Goal: Navigation & Orientation: Find specific page/section

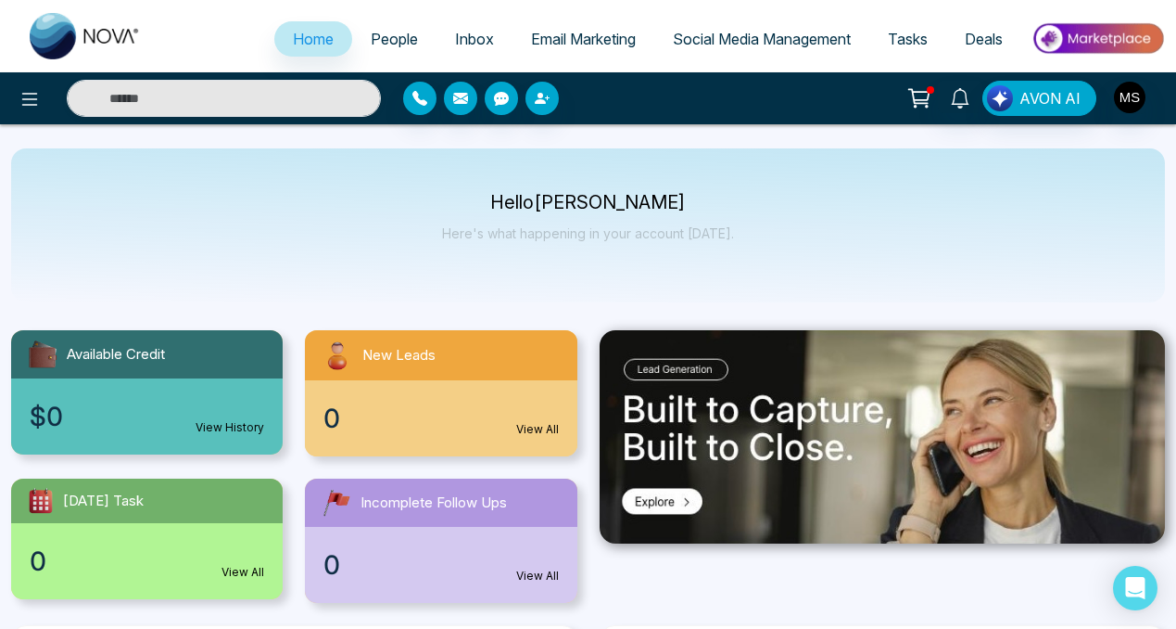
select select "*"
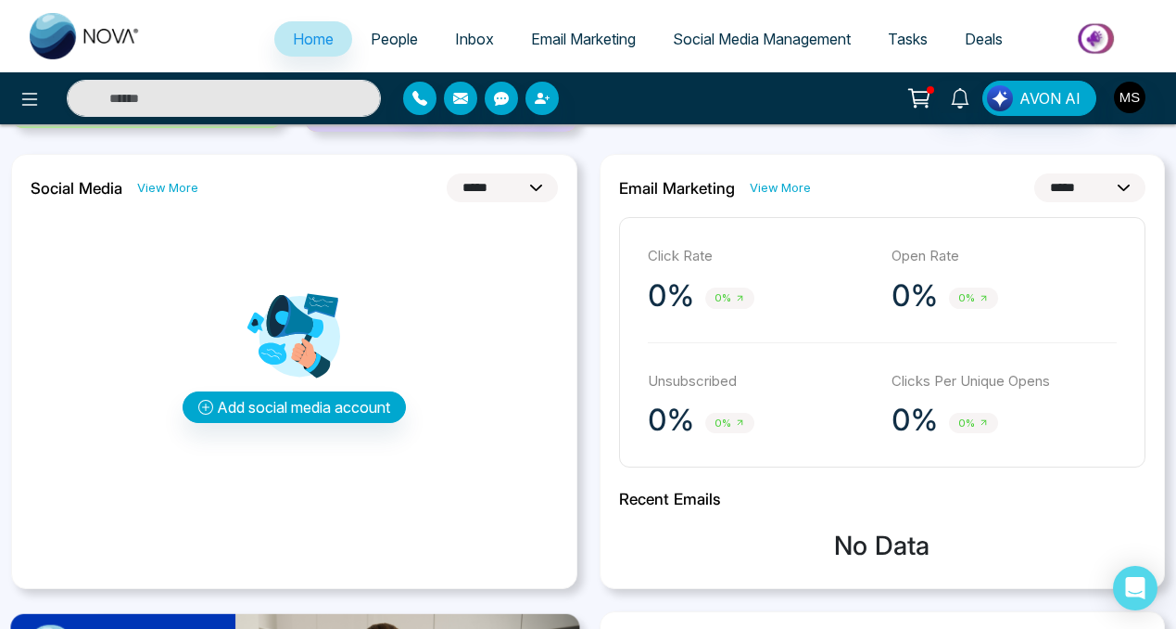
scroll to position [460, 0]
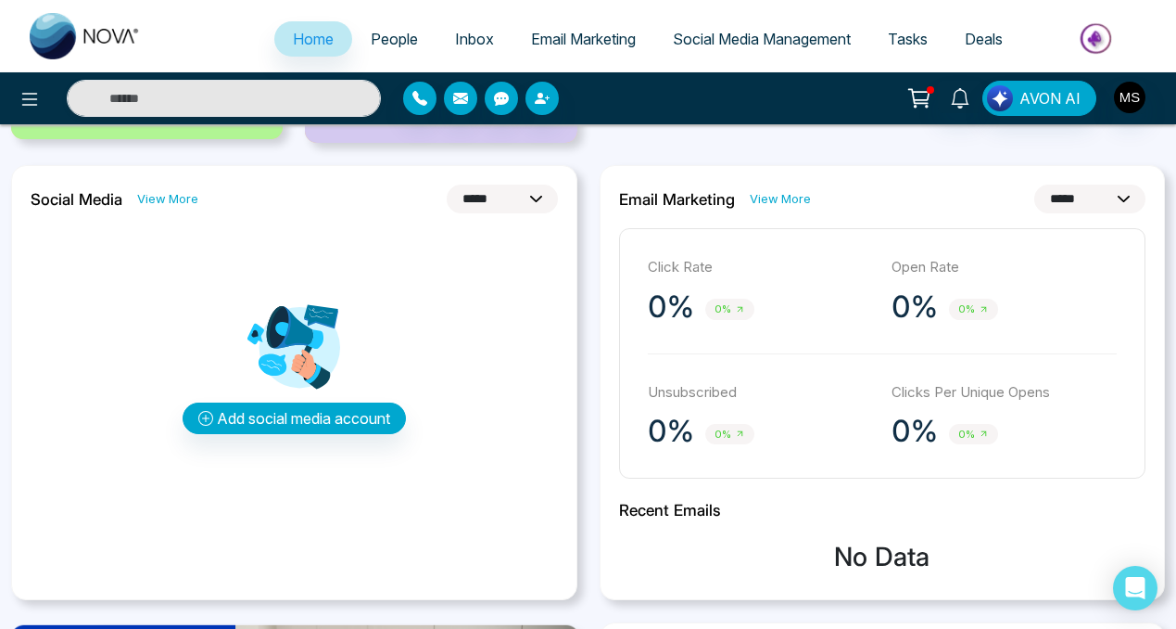
click at [529, 200] on select "**********" at bounding box center [502, 198] width 111 height 29
click at [261, 415] on button "Add social media account" at bounding box center [294, 418] width 223 height 32
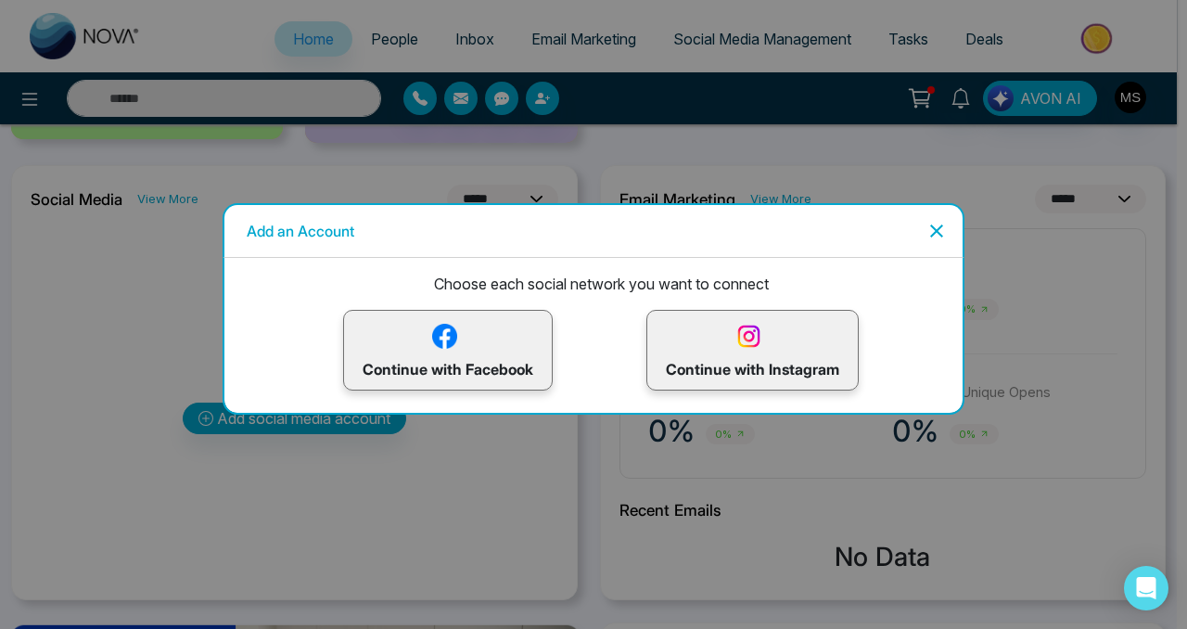
click at [944, 227] on icon "Close" at bounding box center [936, 231] width 22 height 22
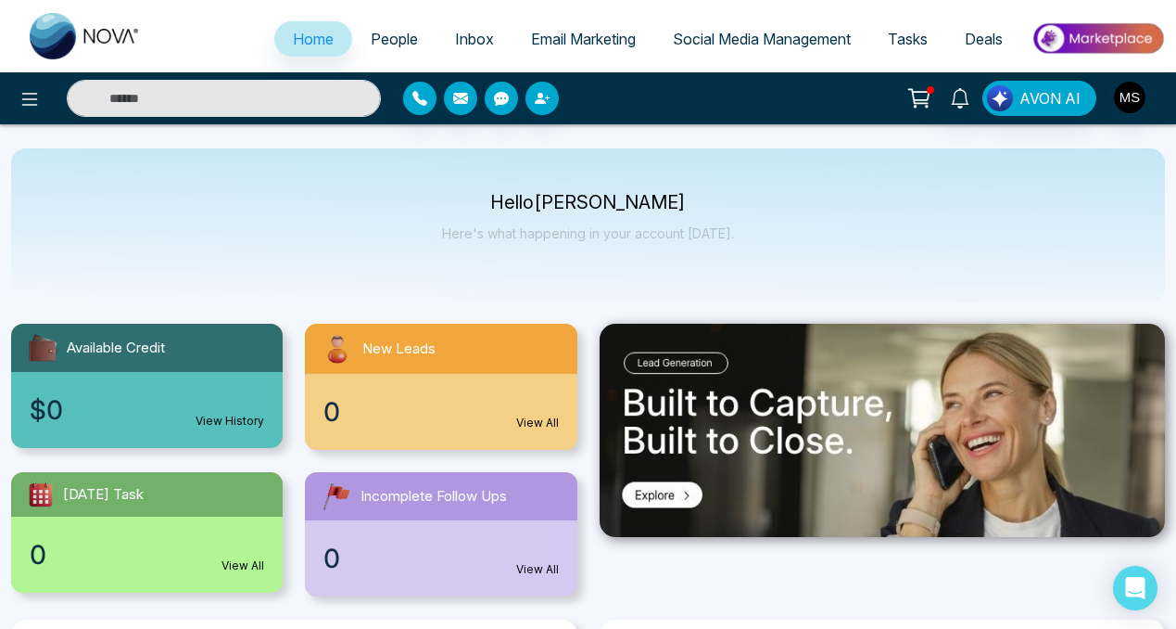
scroll to position [0, 0]
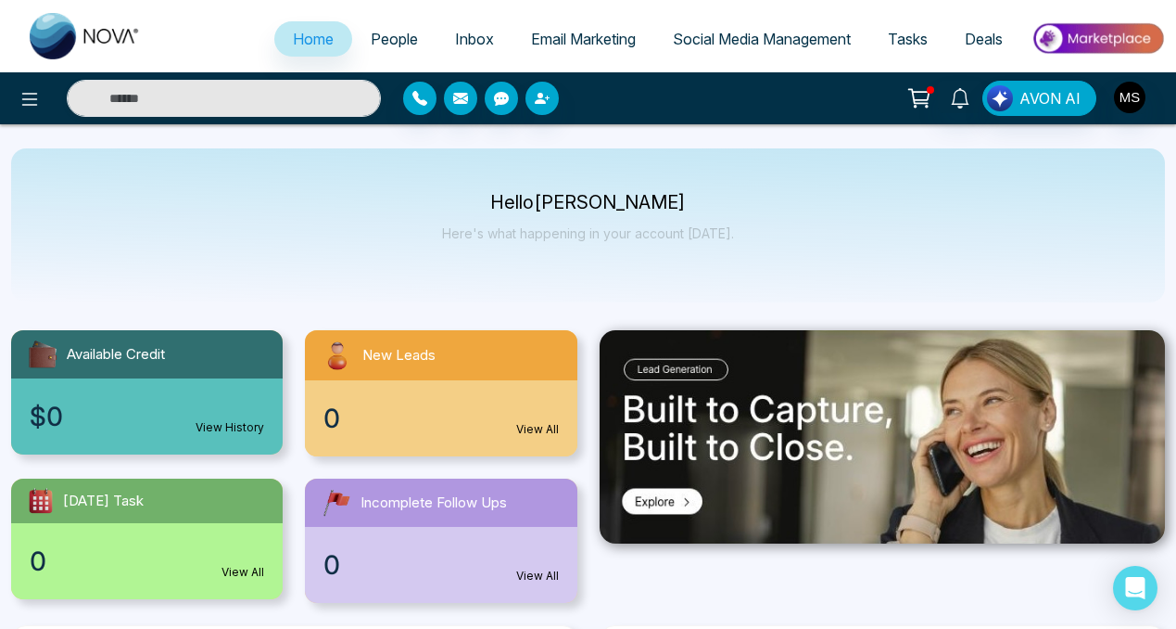
click at [921, 95] on icon at bounding box center [920, 98] width 26 height 26
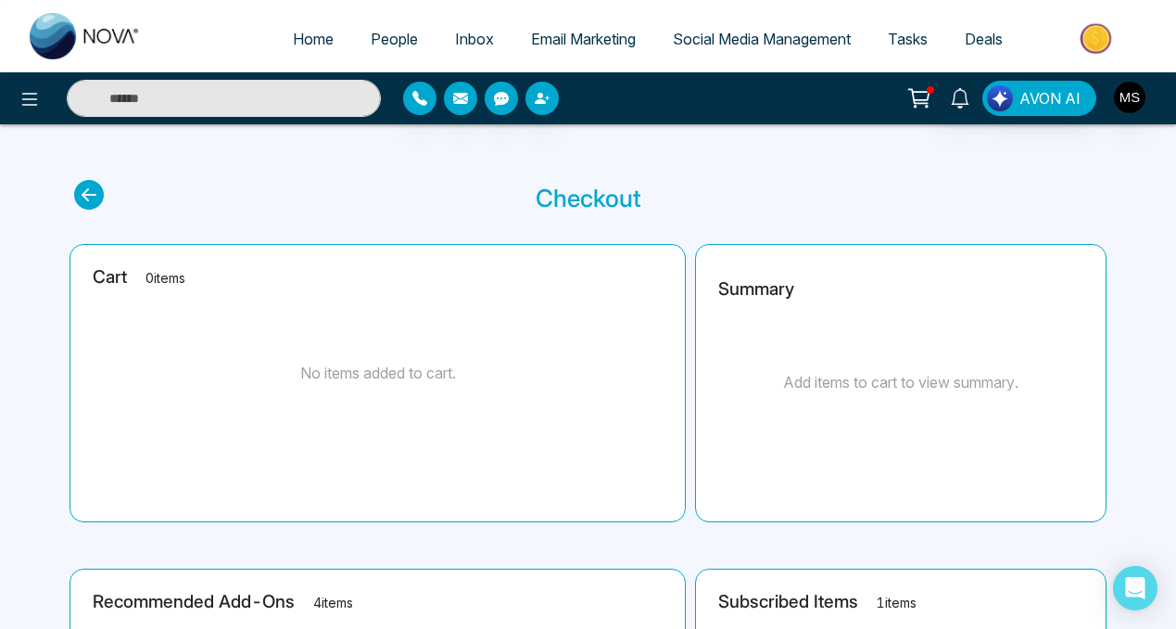
click at [994, 41] on span "Deals" at bounding box center [984, 39] width 38 height 19
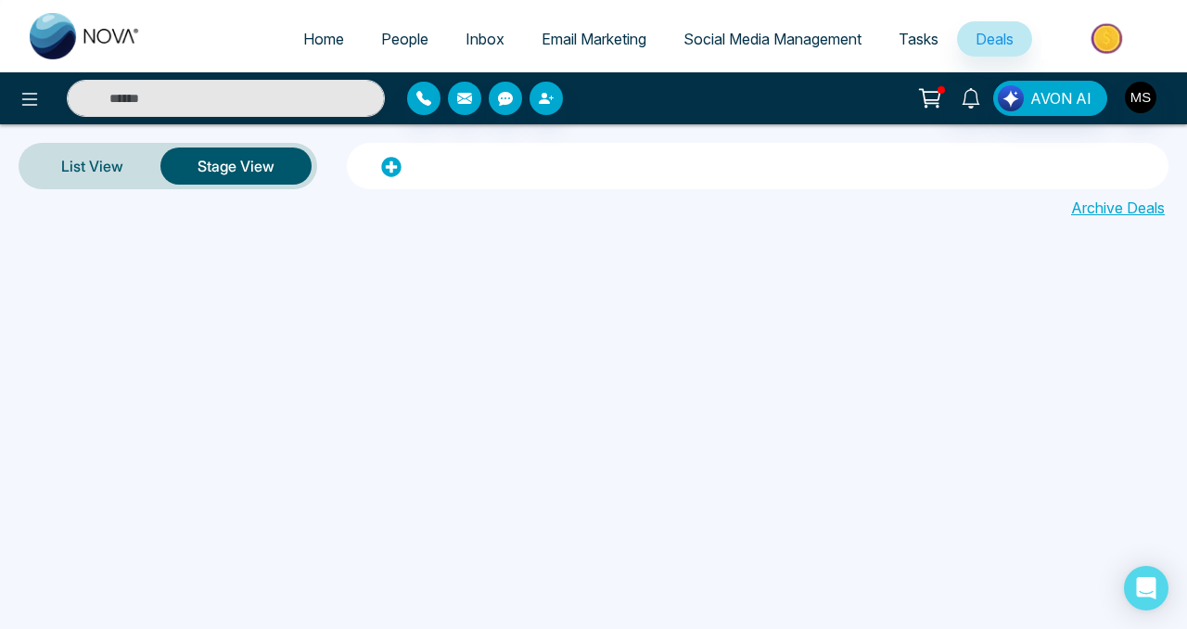
click at [924, 40] on span "Tasks" at bounding box center [918, 39] width 40 height 19
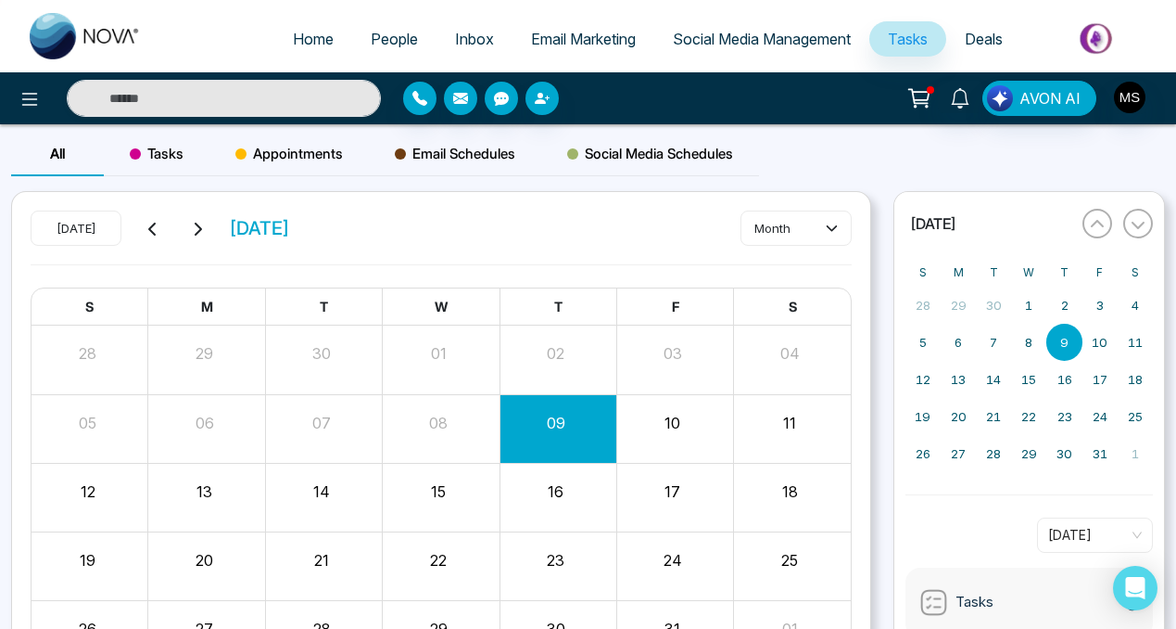
click at [808, 42] on span "Social Media Management" at bounding box center [762, 39] width 178 height 19
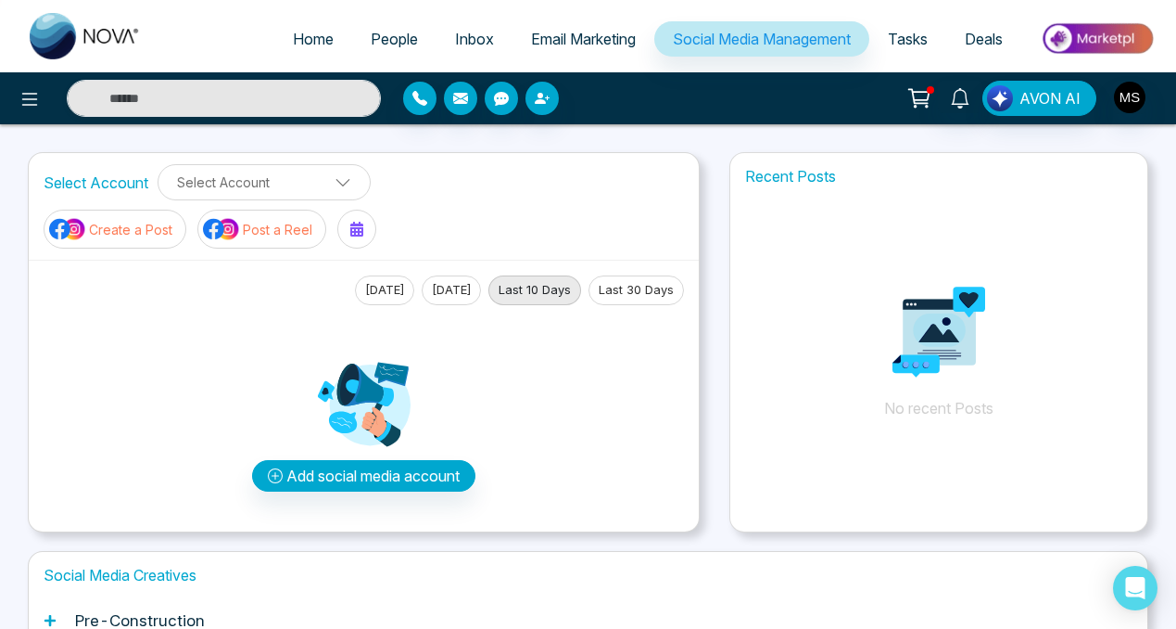
click at [604, 37] on span "Email Marketing" at bounding box center [583, 39] width 105 height 19
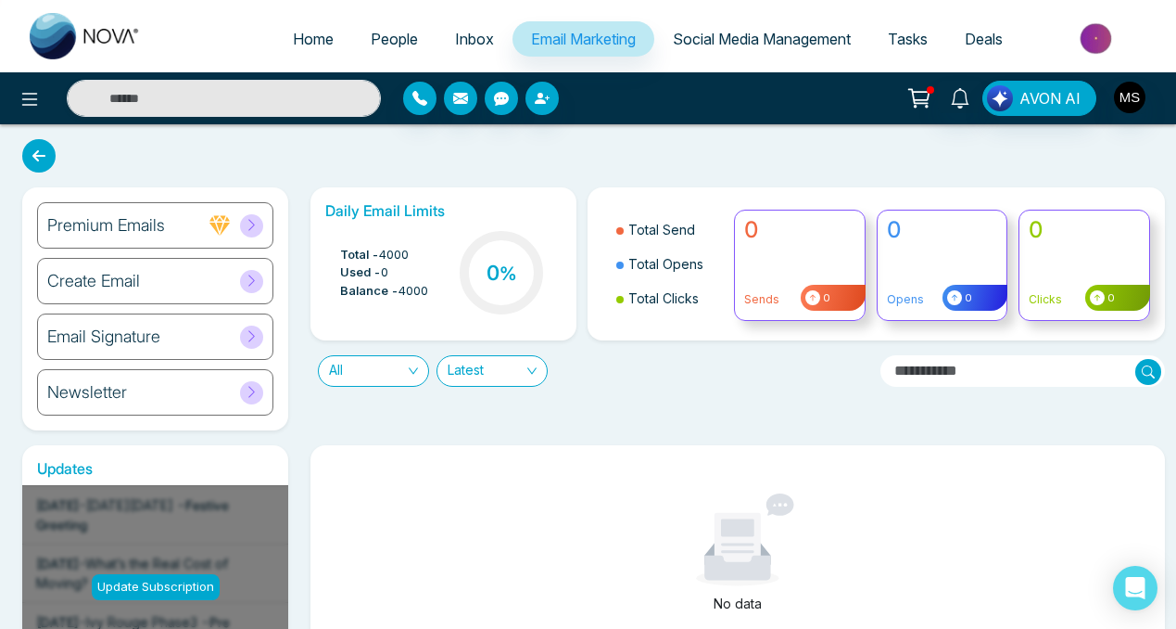
click at [246, 228] on icon at bounding box center [252, 225] width 14 height 14
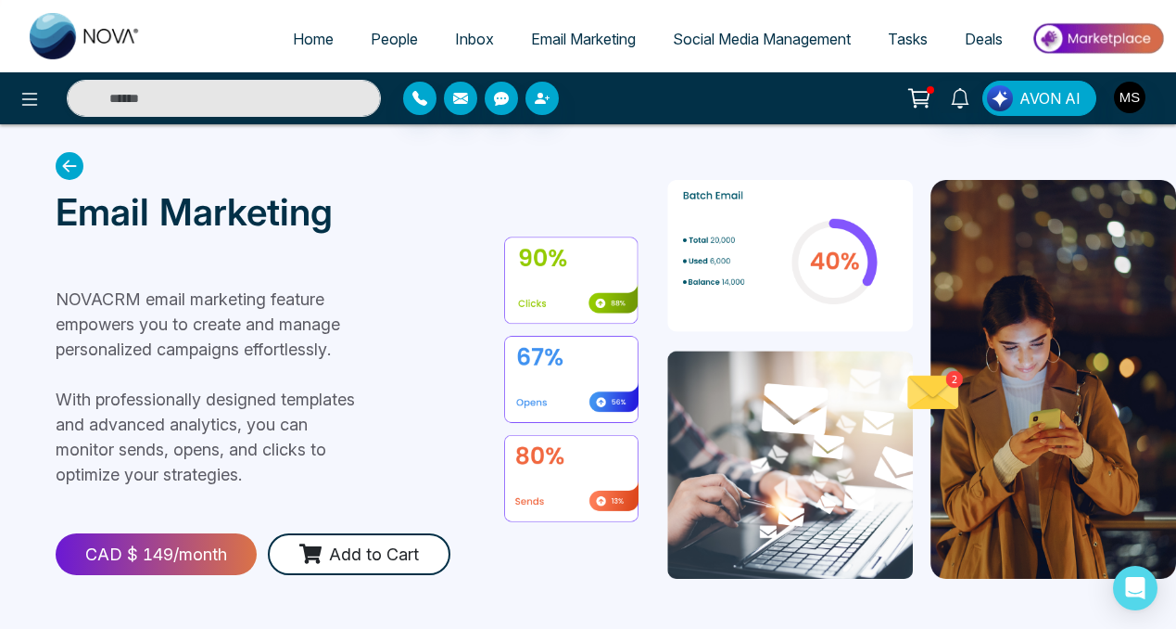
click at [66, 169] on icon at bounding box center [70, 166] width 28 height 28
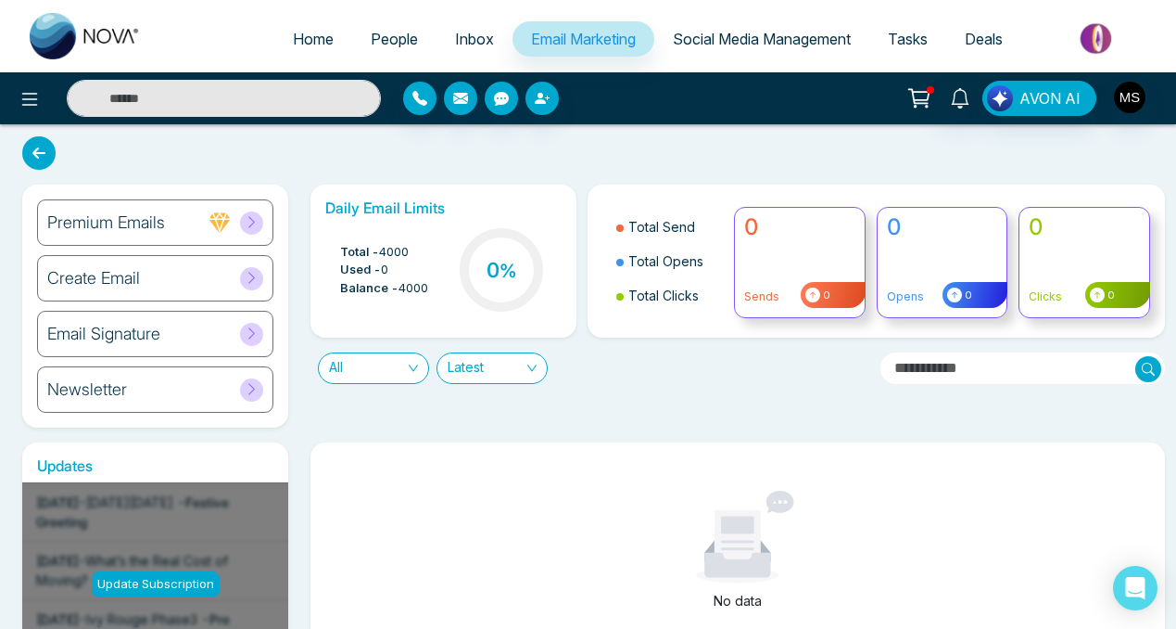
scroll to position [4, 0]
click at [212, 292] on div "Create Email" at bounding box center [155, 277] width 236 height 46
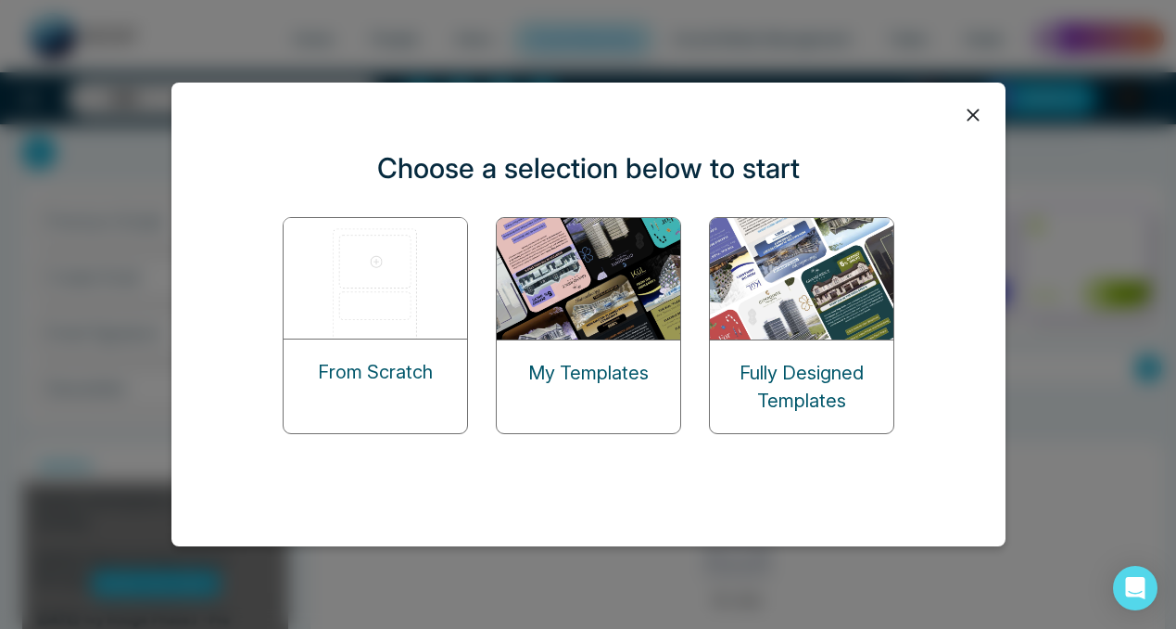
click at [823, 310] on img at bounding box center [802, 278] width 185 height 121
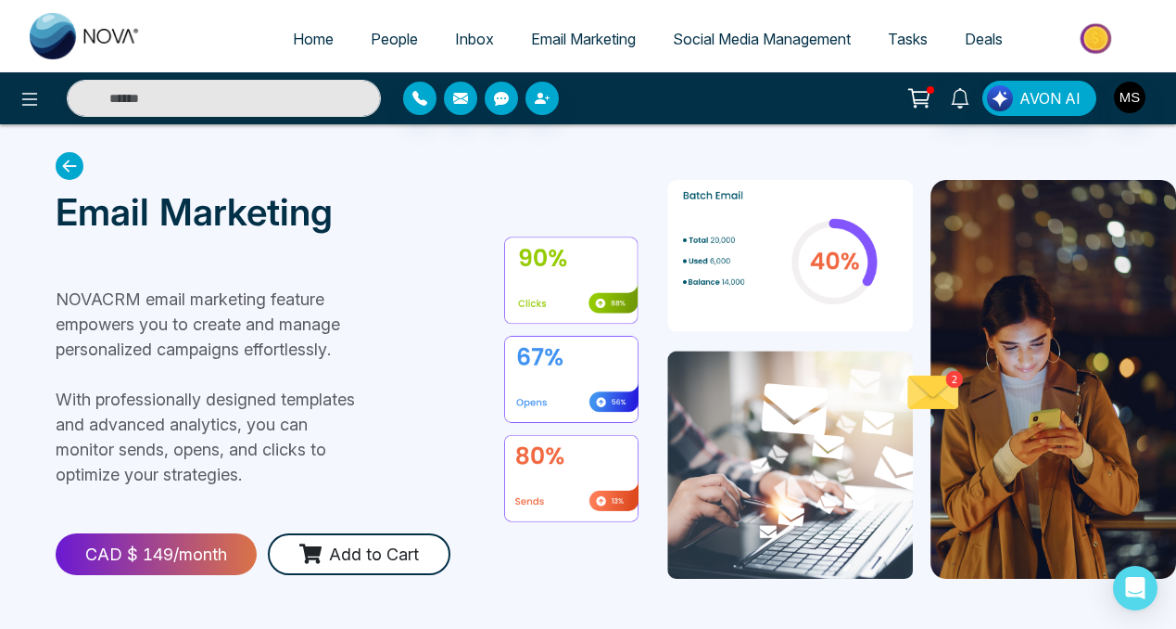
click at [66, 165] on icon at bounding box center [70, 166] width 28 height 28
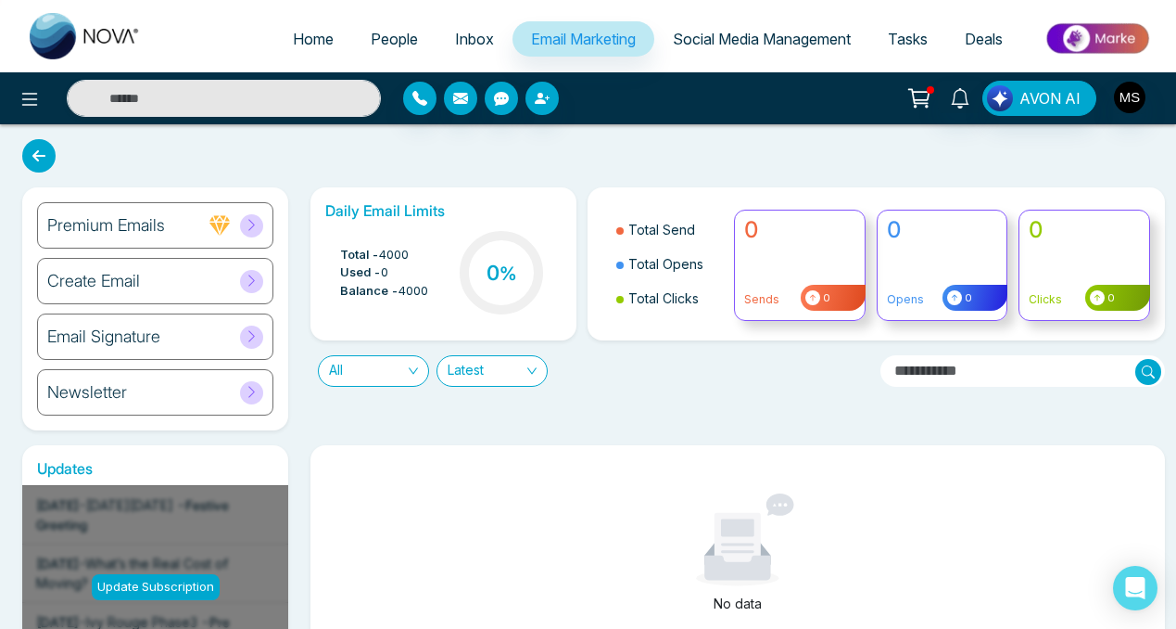
click at [146, 331] on h6 "Email Signature" at bounding box center [103, 336] width 113 height 20
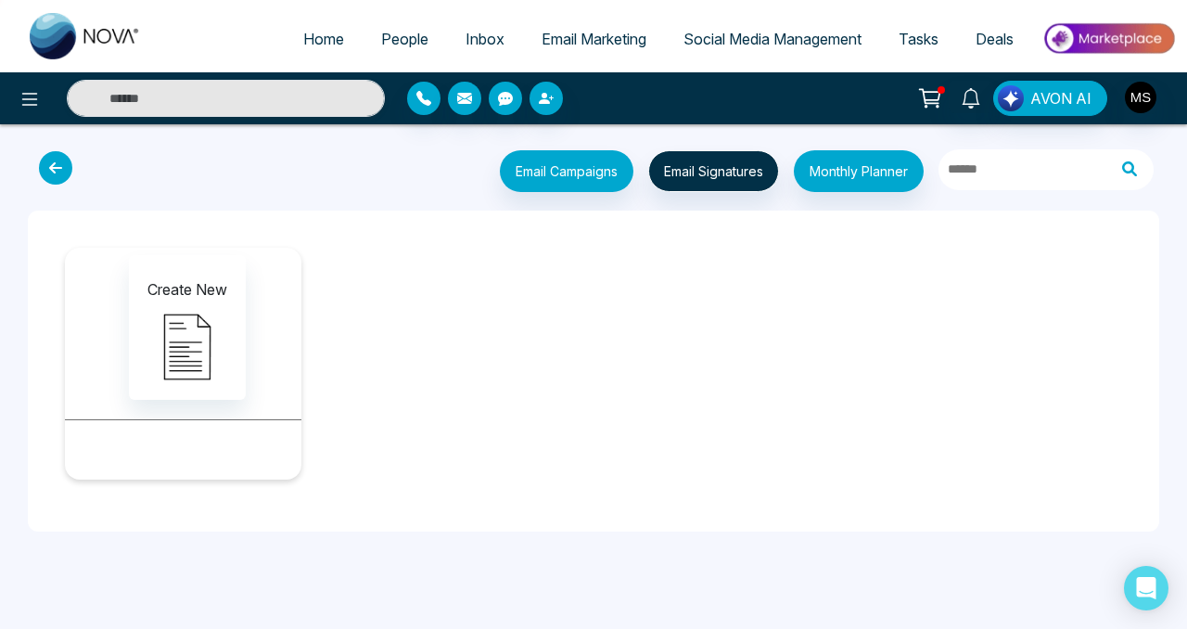
click at [62, 174] on icon at bounding box center [55, 167] width 33 height 33
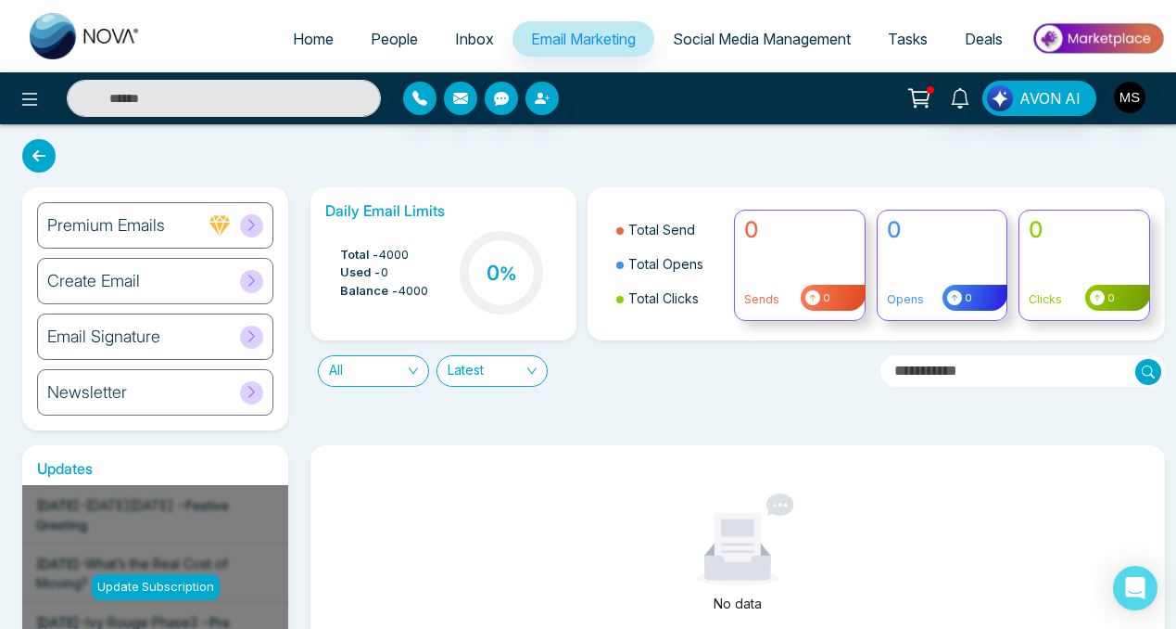
click at [255, 392] on icon at bounding box center [252, 392] width 14 height 14
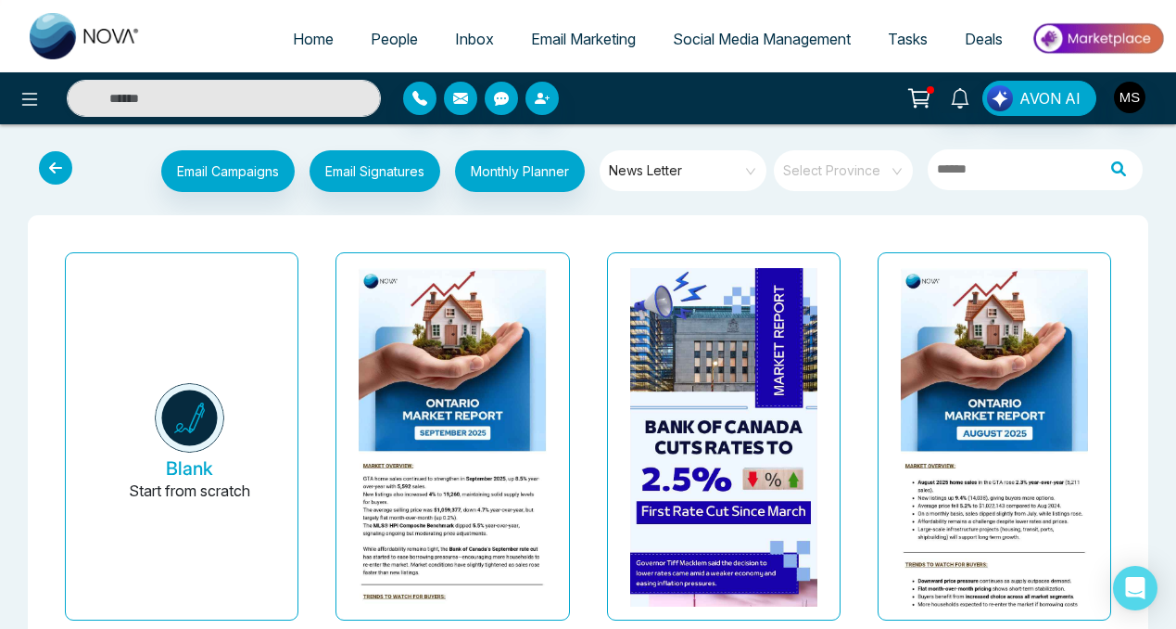
click at [311, 43] on span "Home" at bounding box center [313, 39] width 41 height 19
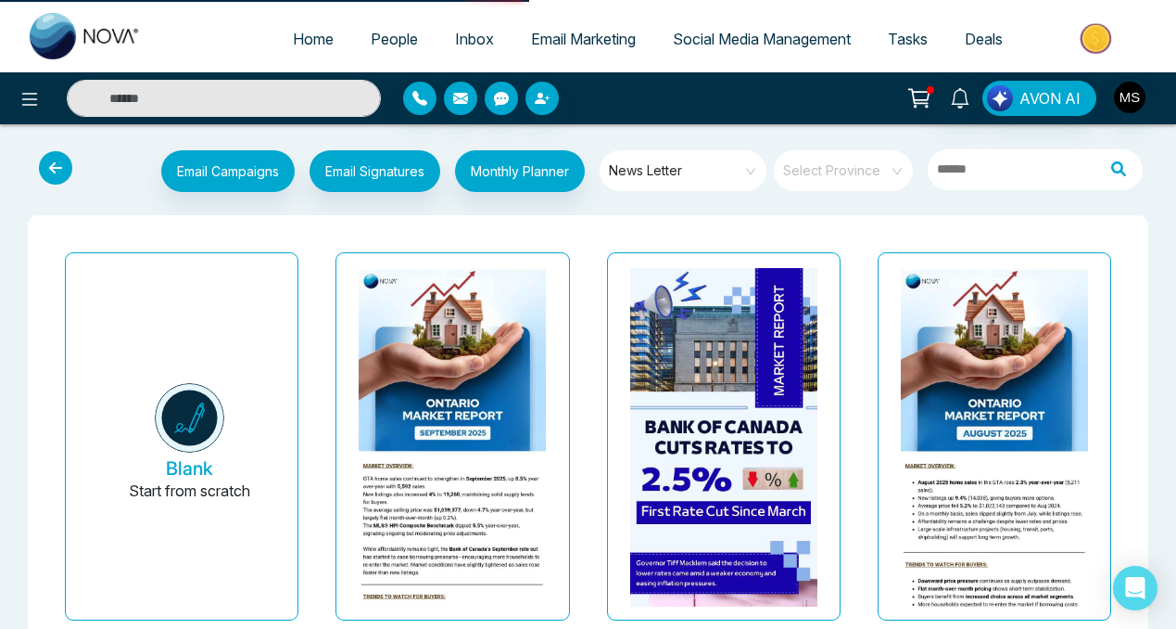
select select "*"
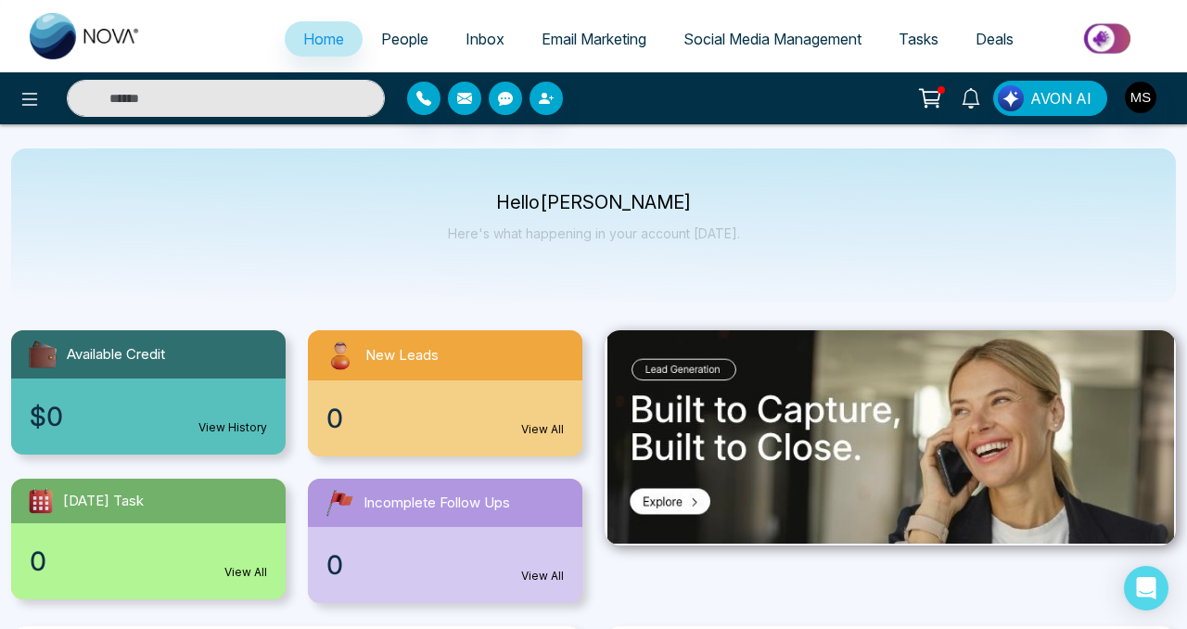
click at [388, 40] on body "**********" at bounding box center [593, 314] width 1187 height 629
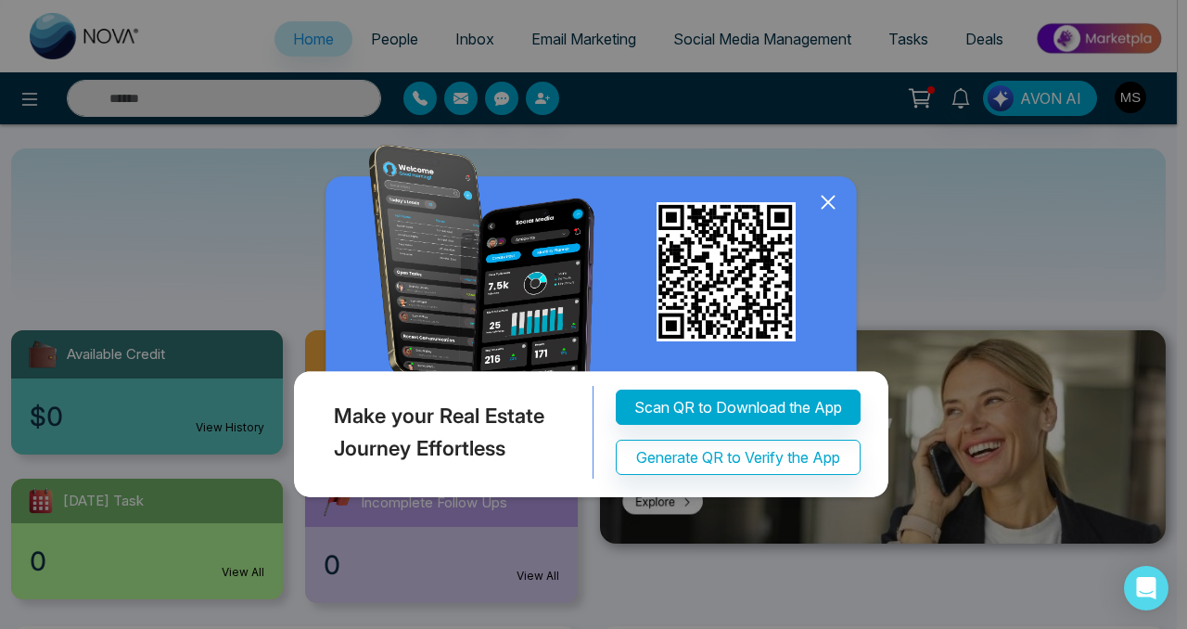
click at [824, 201] on icon at bounding box center [828, 202] width 28 height 28
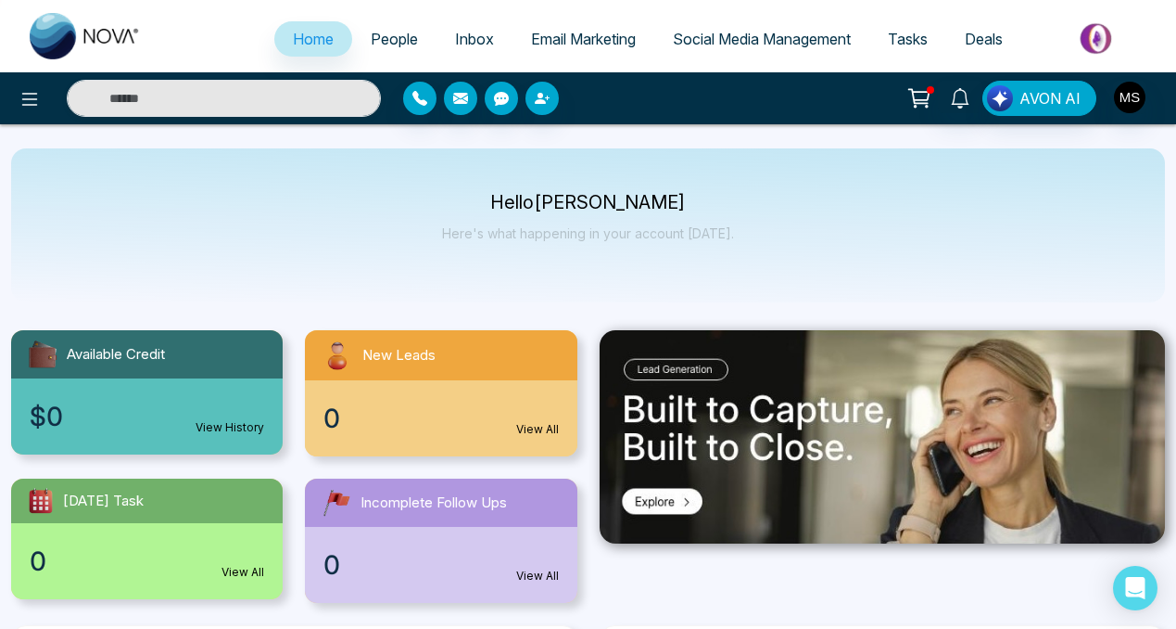
click at [379, 44] on span "People" at bounding box center [394, 39] width 47 height 19
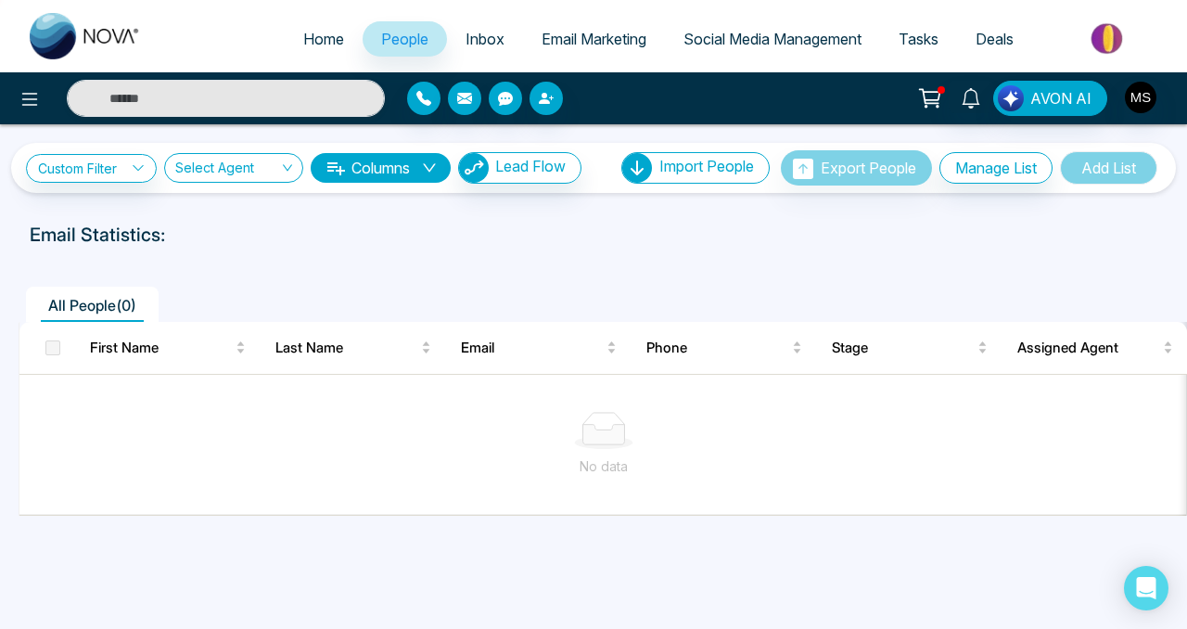
click at [485, 41] on span "Inbox" at bounding box center [484, 39] width 39 height 19
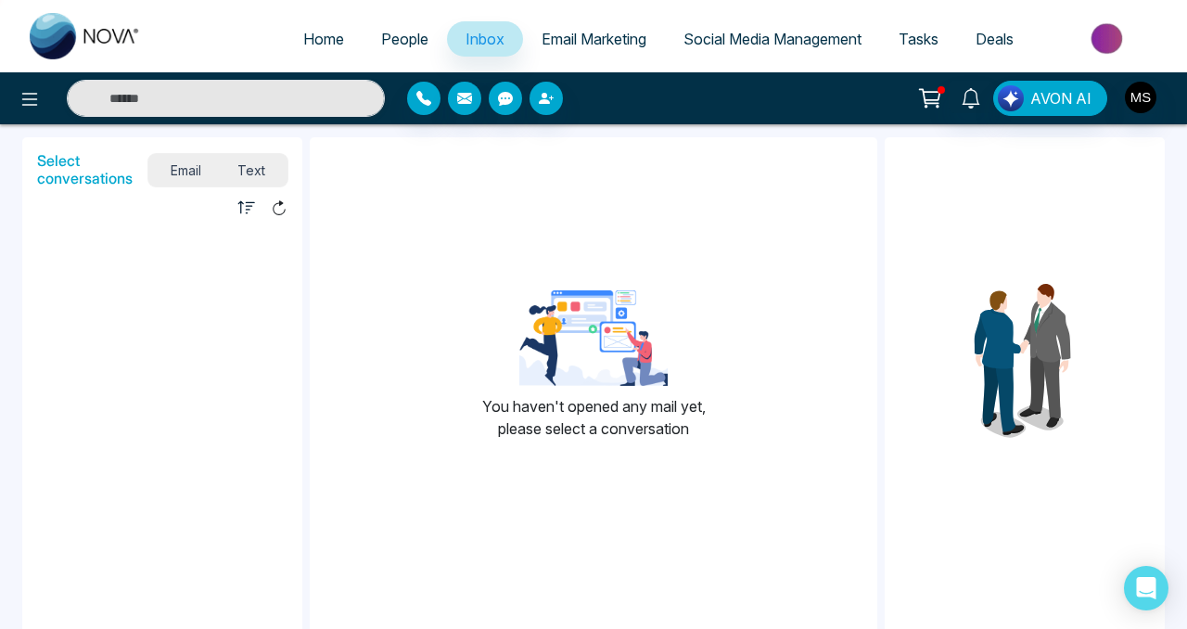
click at [591, 40] on span "Email Marketing" at bounding box center [593, 39] width 105 height 19
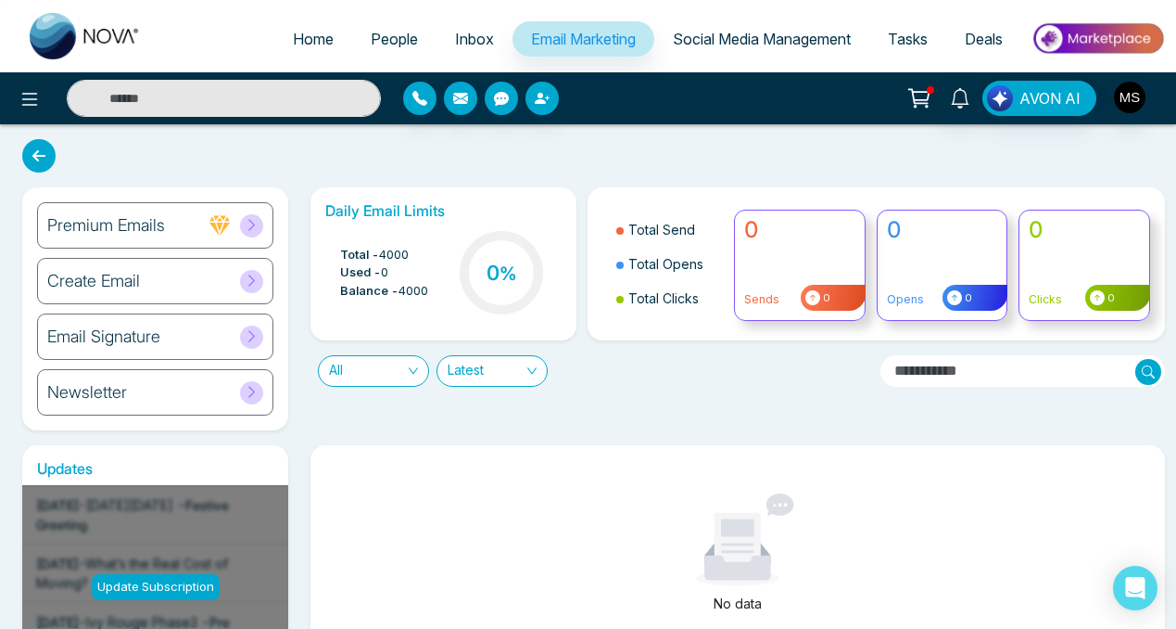
click at [761, 37] on span "Social Media Management" at bounding box center [762, 39] width 178 height 19
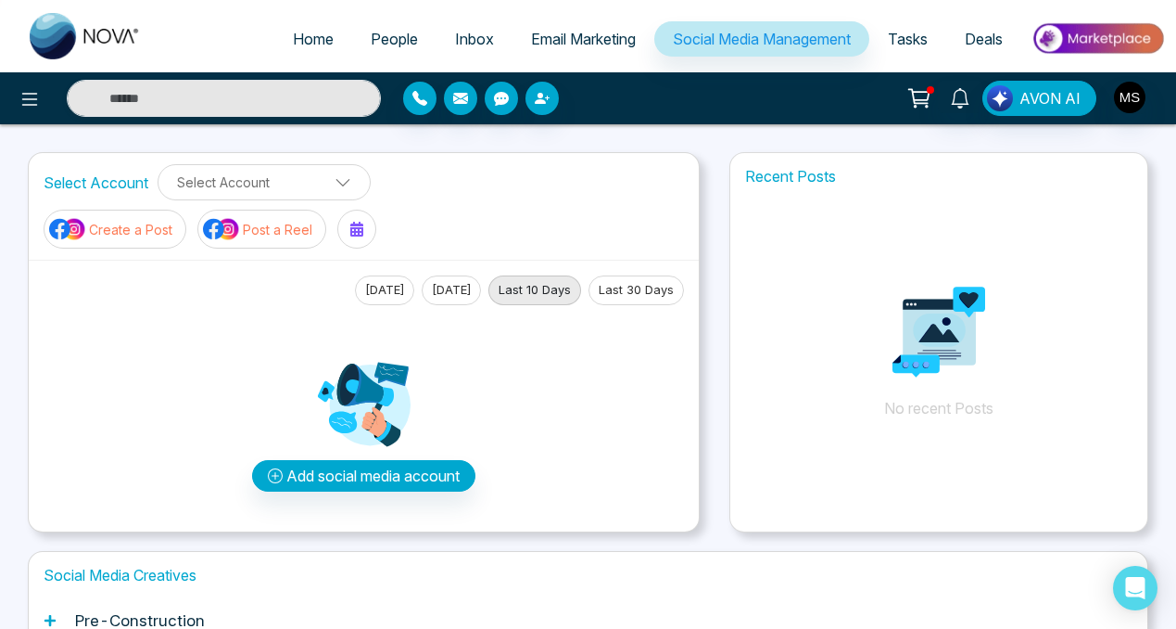
click at [463, 41] on span "Inbox" at bounding box center [474, 39] width 39 height 19
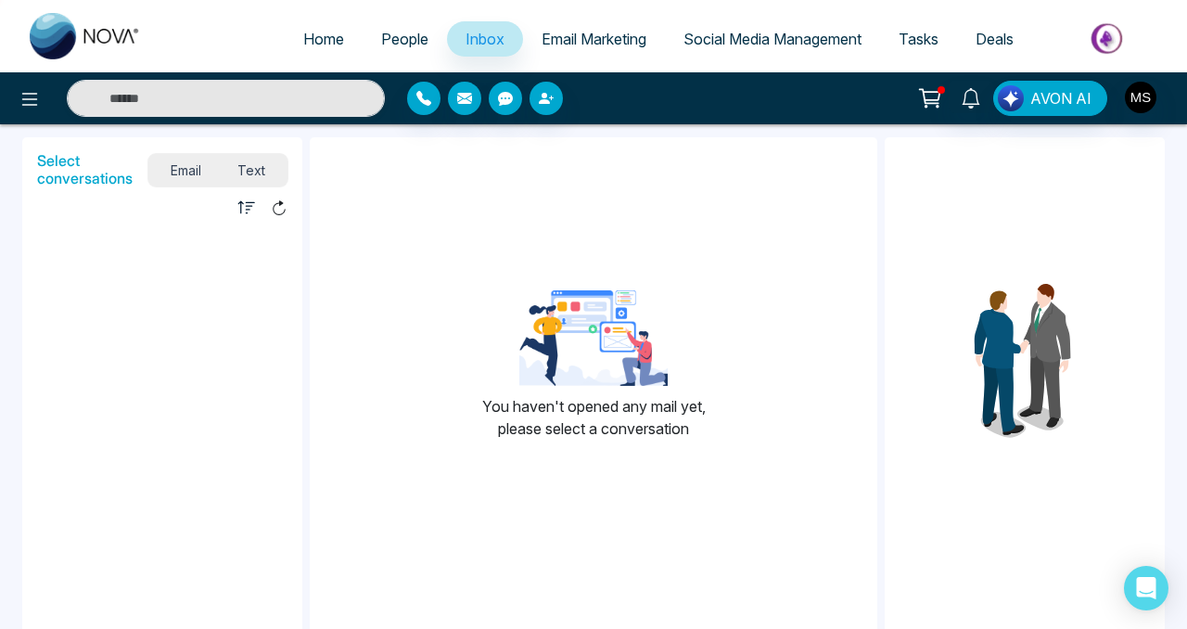
click at [400, 40] on span "People" at bounding box center [404, 39] width 47 height 19
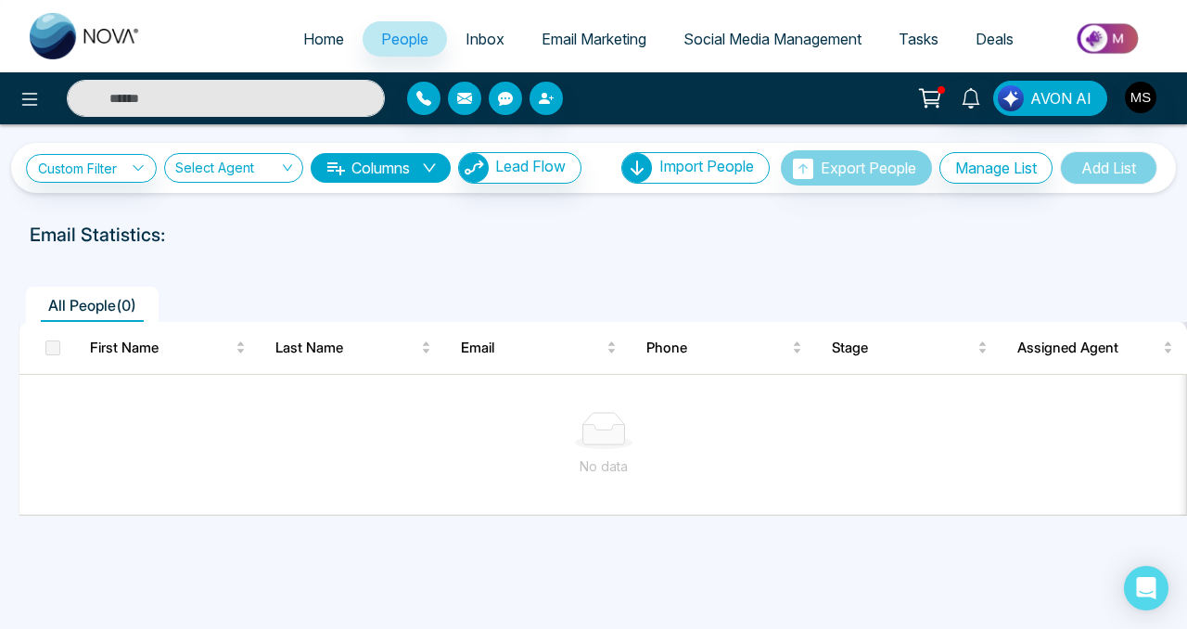
click at [588, 428] on icon at bounding box center [604, 433] width 42 height 19
click at [142, 167] on icon at bounding box center [138, 167] width 13 height 13
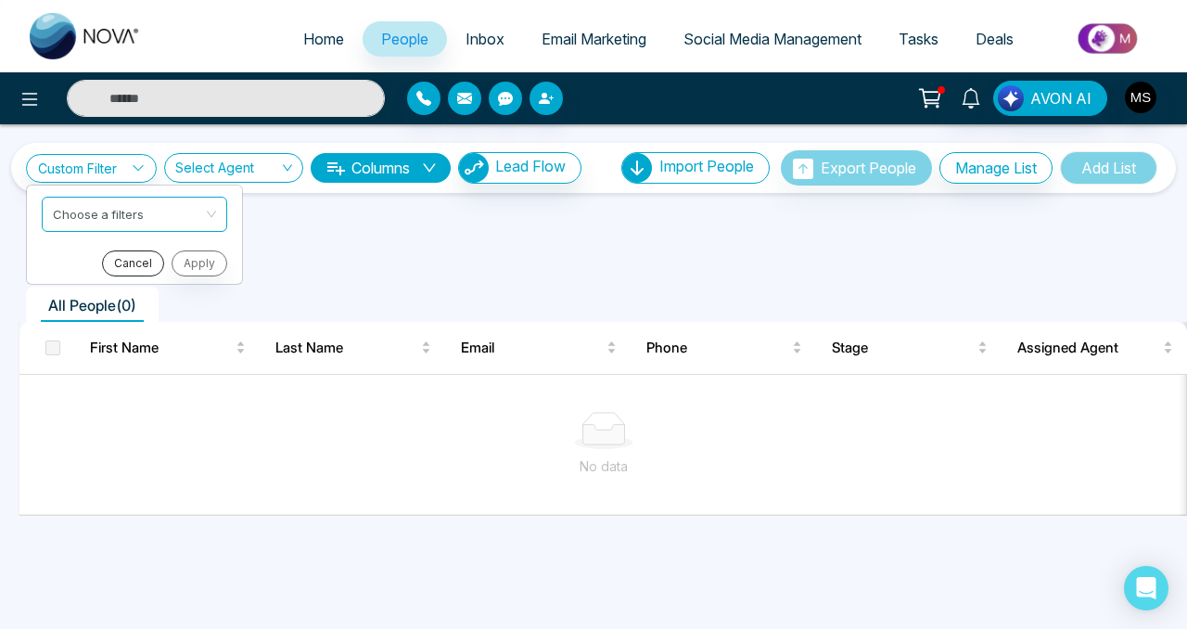
click at [145, 272] on button "Cancel" at bounding box center [133, 263] width 62 height 26
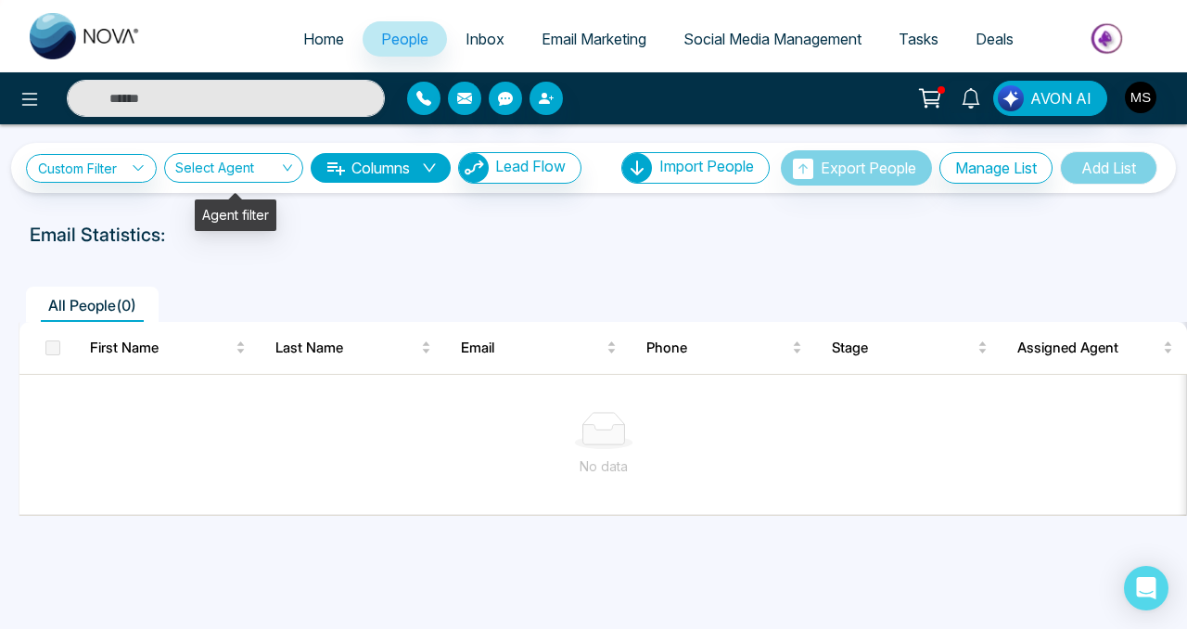
click at [255, 167] on input "search" at bounding box center [227, 171] width 104 height 35
click at [386, 242] on div "Email Statistics:" at bounding box center [402, 235] width 744 height 28
click at [276, 169] on input "search" at bounding box center [227, 171] width 104 height 35
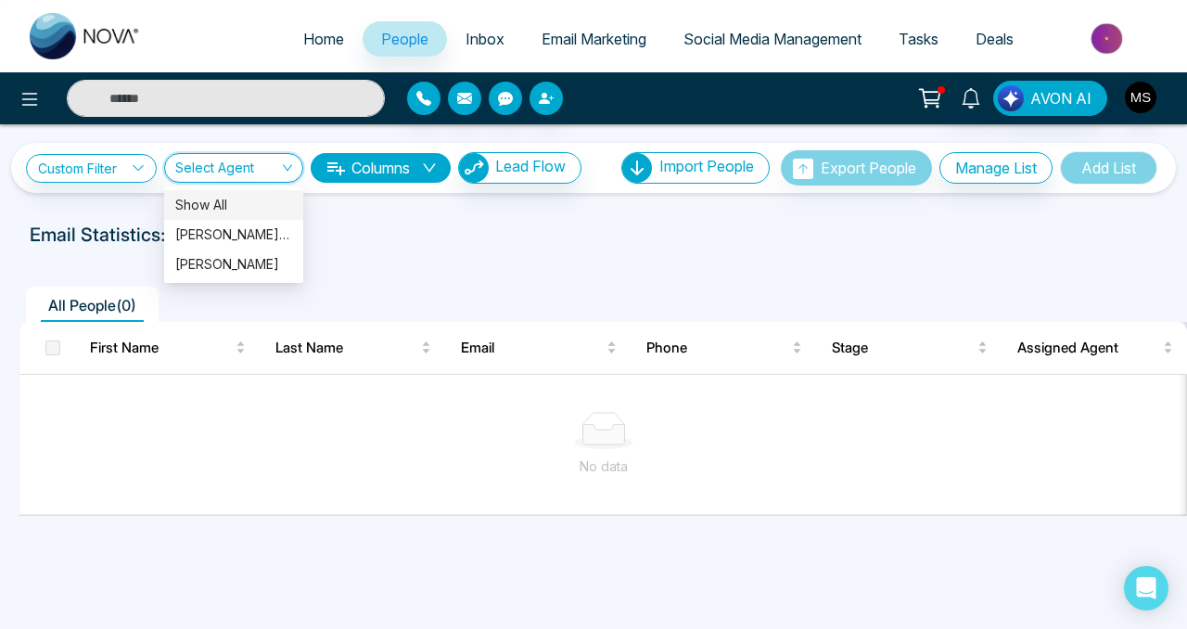
click at [227, 198] on div "Show All" at bounding box center [233, 205] width 117 height 20
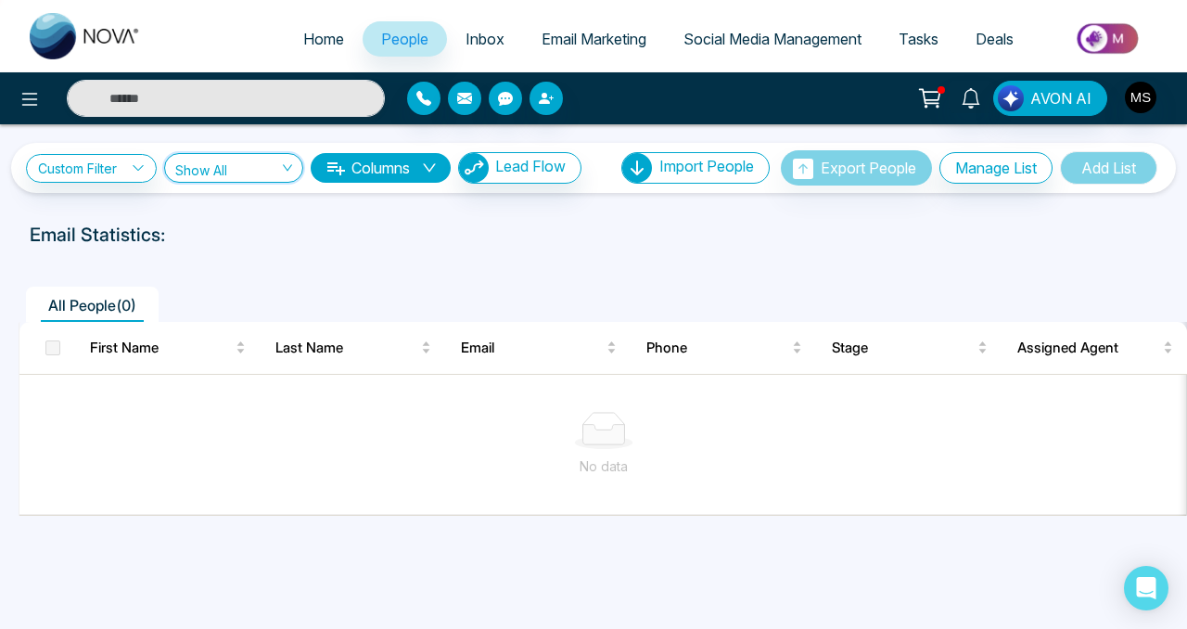
click at [437, 172] on icon "down" at bounding box center [429, 167] width 15 height 15
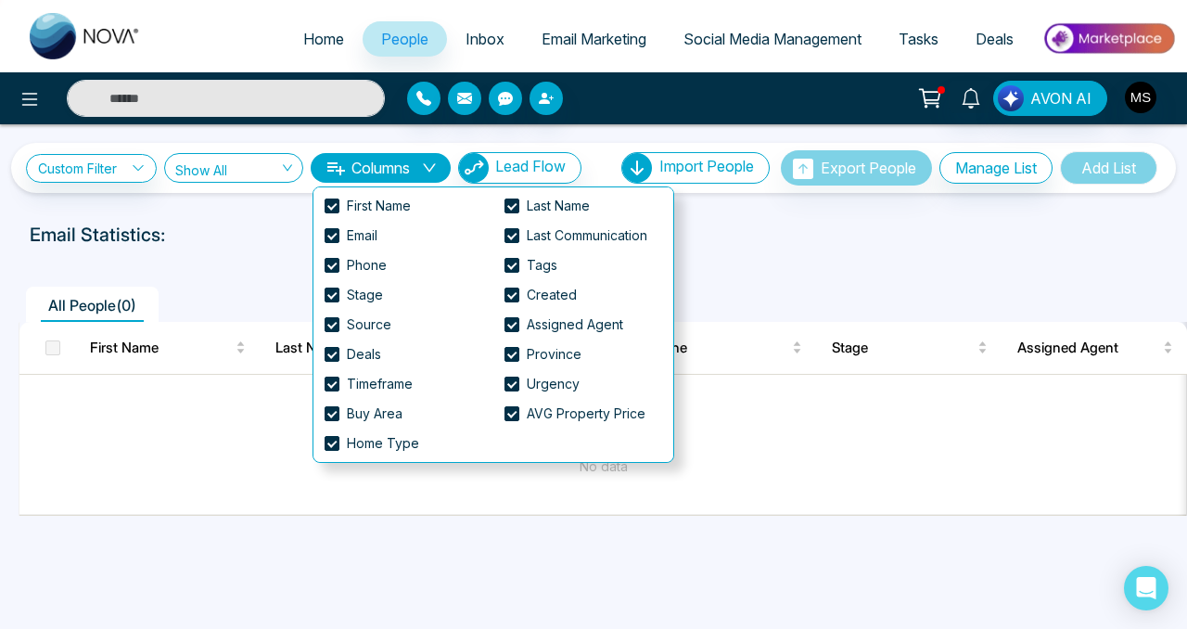
click at [437, 172] on icon "down" at bounding box center [429, 167] width 15 height 15
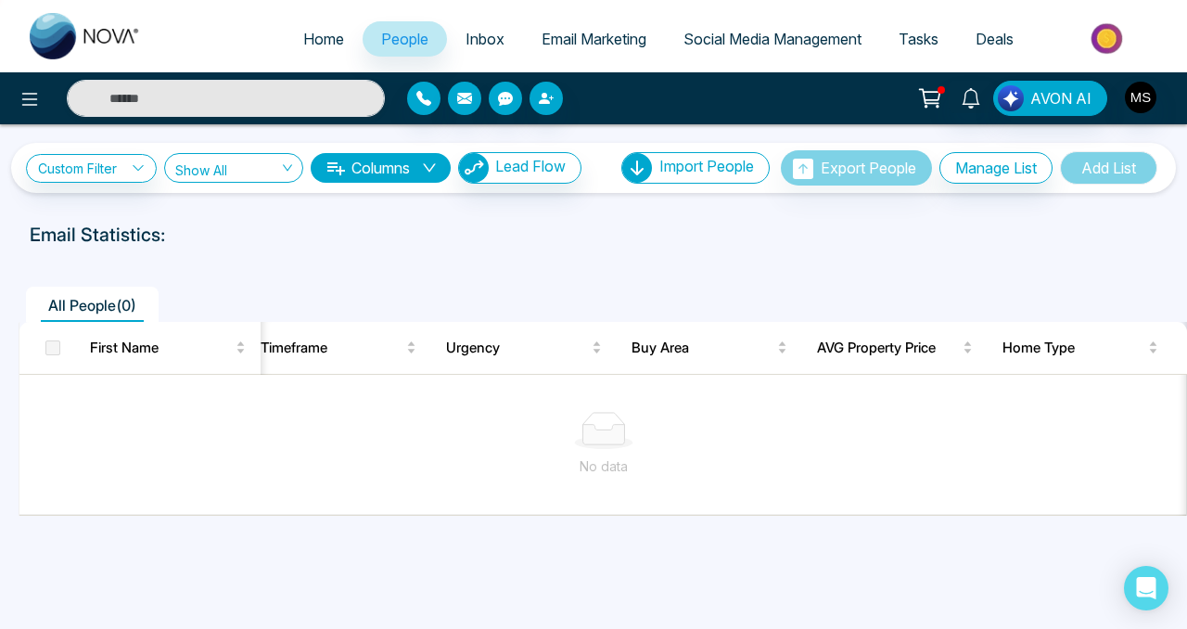
scroll to position [0, 1797]
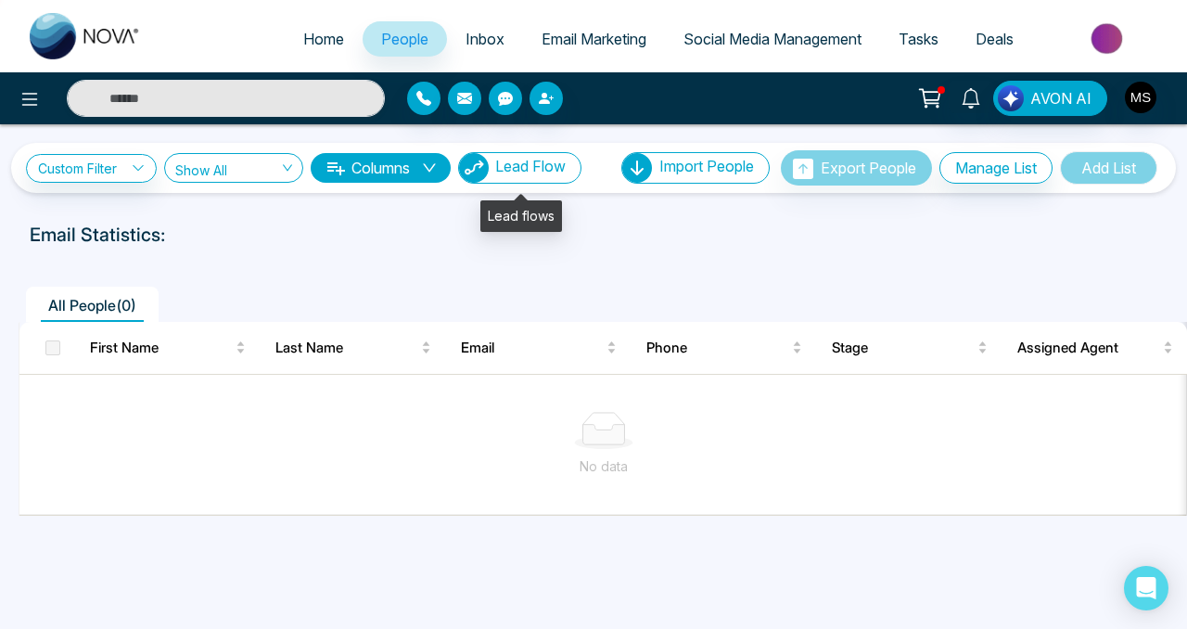
click at [551, 171] on span "Lead Flow" at bounding box center [530, 166] width 70 height 19
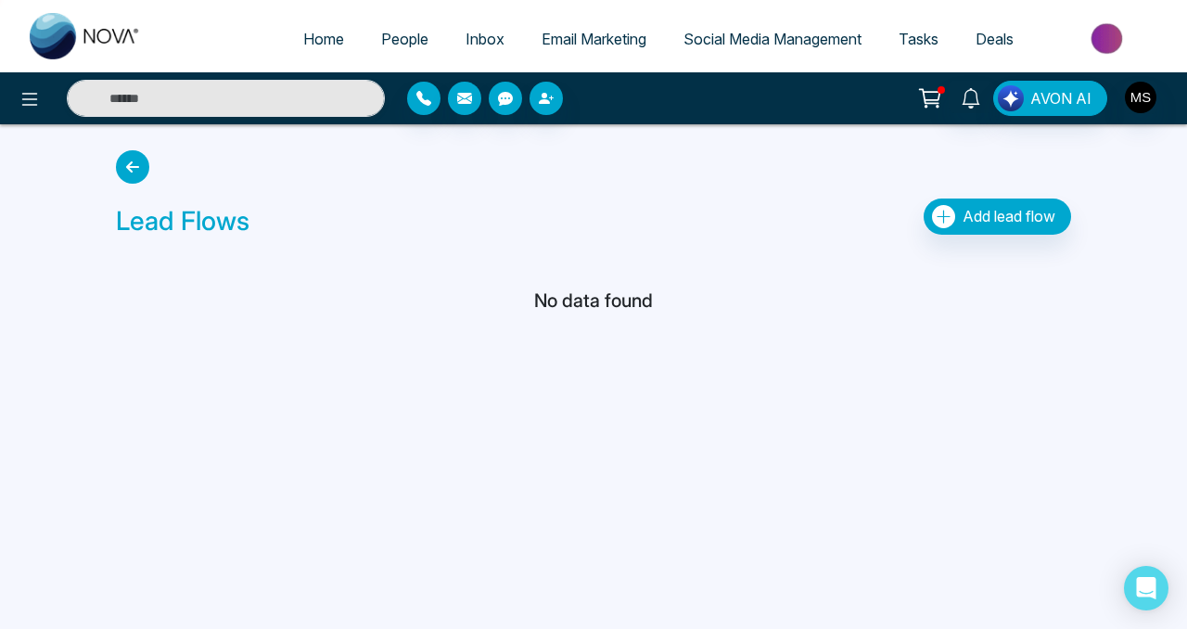
click at [127, 172] on icon at bounding box center [132, 166] width 33 height 33
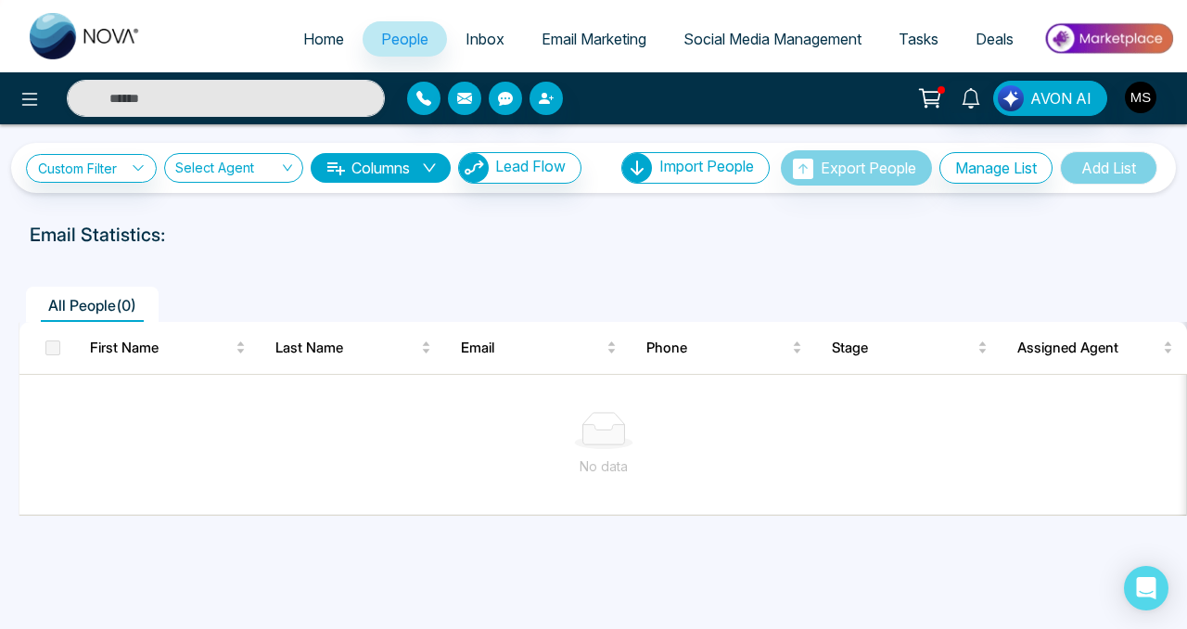
click at [476, 36] on span "Inbox" at bounding box center [484, 39] width 39 height 19
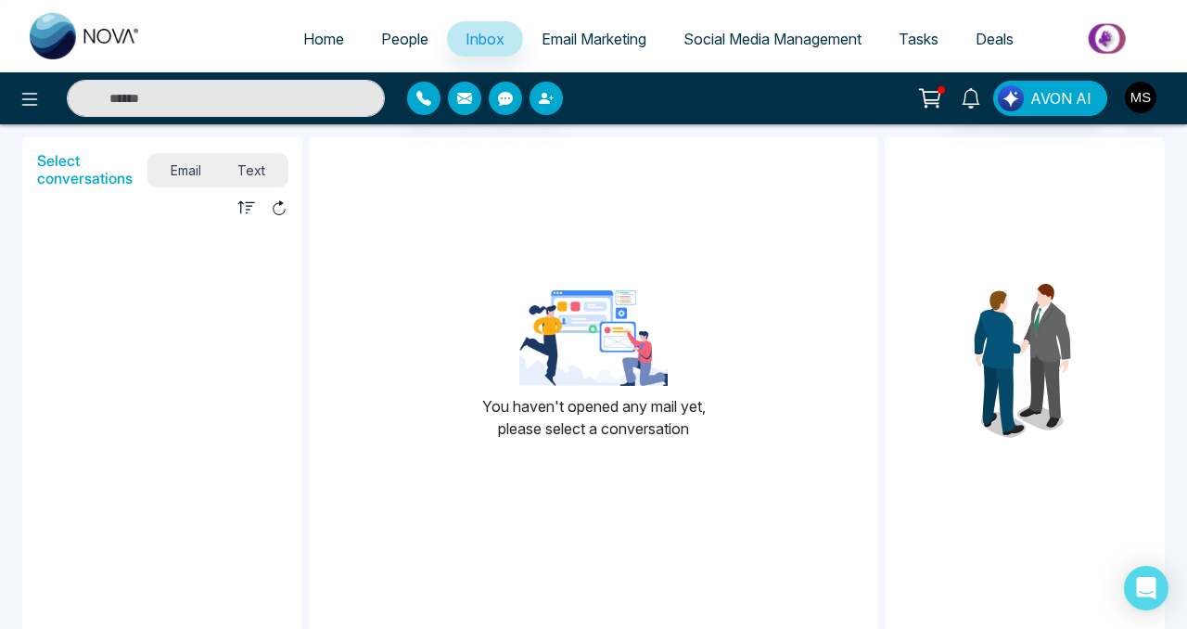
click at [317, 42] on span "Home" at bounding box center [323, 39] width 41 height 19
select select "*"
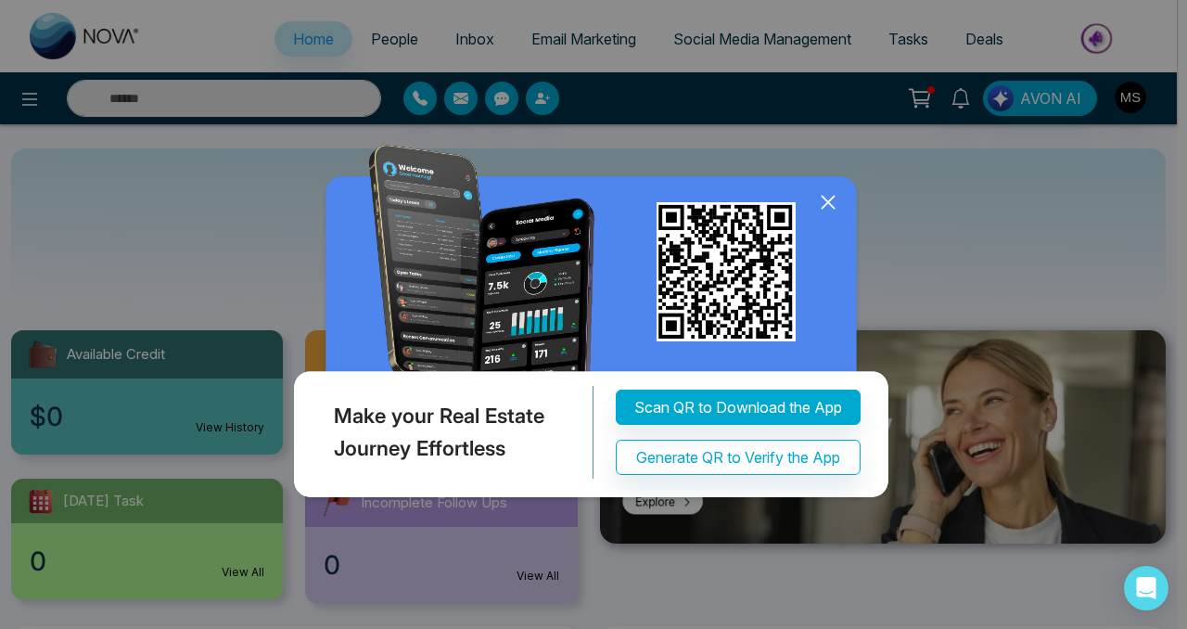
click at [828, 206] on icon at bounding box center [828, 202] width 28 height 28
